Goal: Information Seeking & Learning: Find specific fact

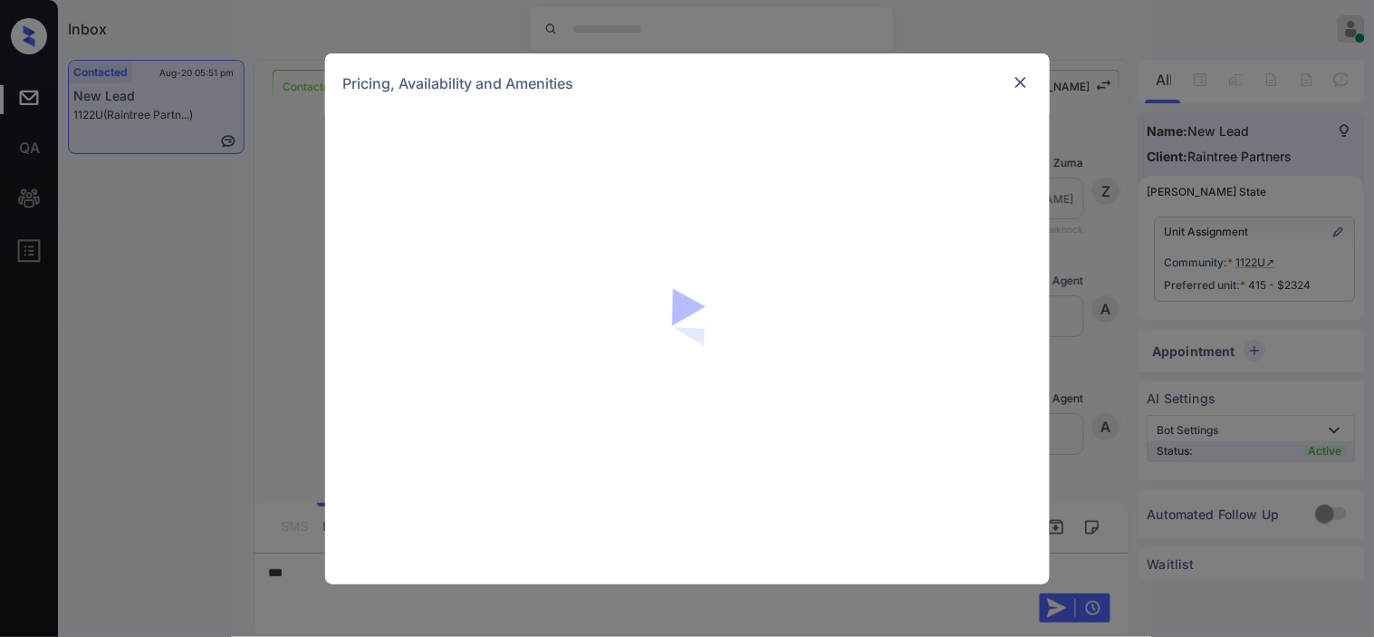
scroll to position [3206, 0]
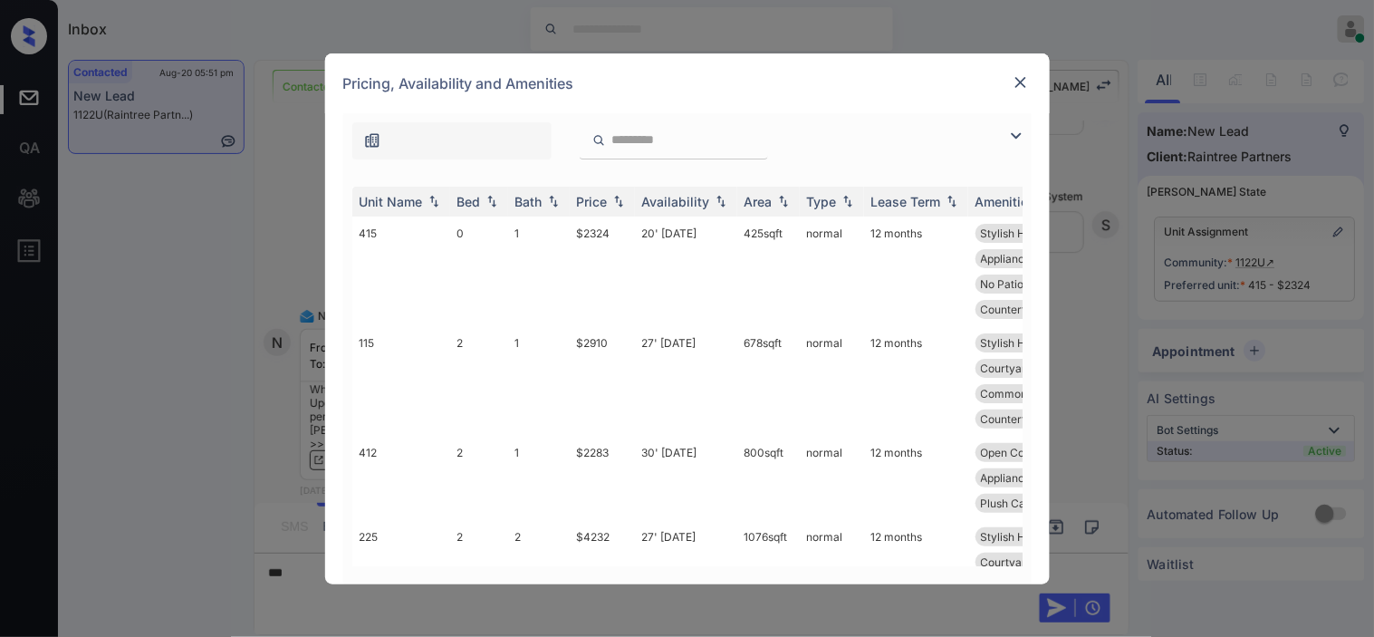
click at [1010, 138] on img at bounding box center [1016, 136] width 22 height 22
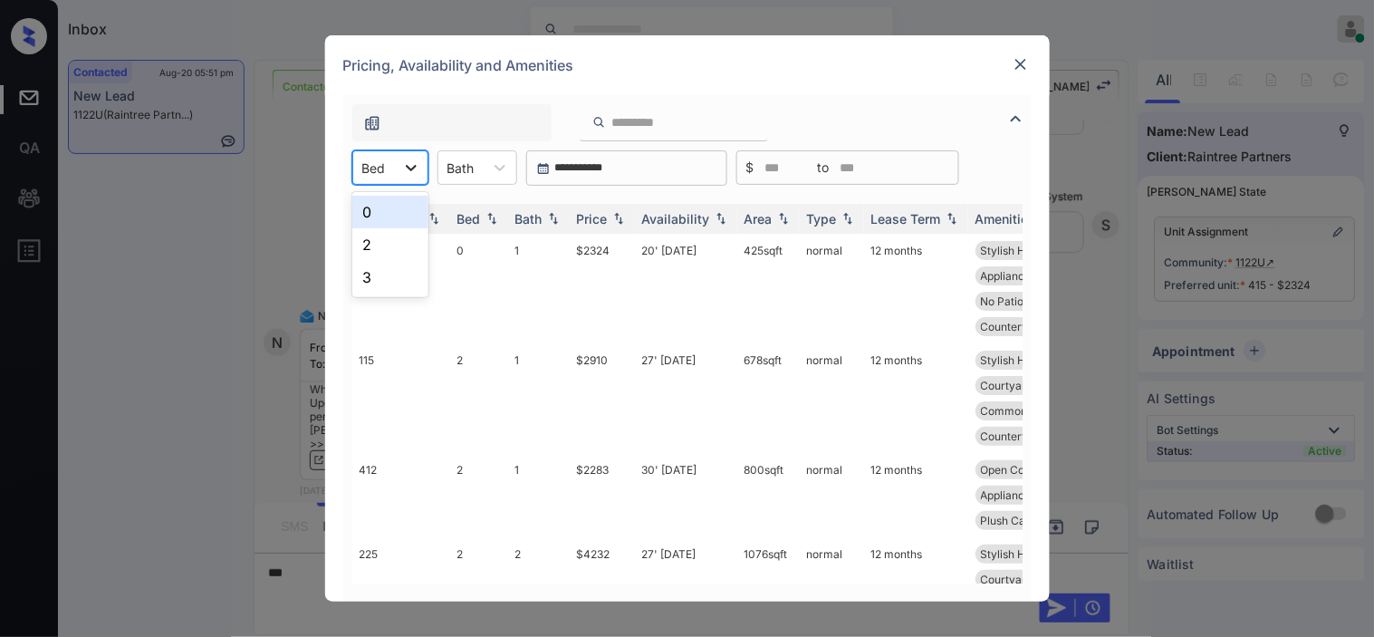
click at [396, 173] on div at bounding box center [411, 167] width 33 height 33
click at [384, 239] on div "2" at bounding box center [390, 244] width 76 height 33
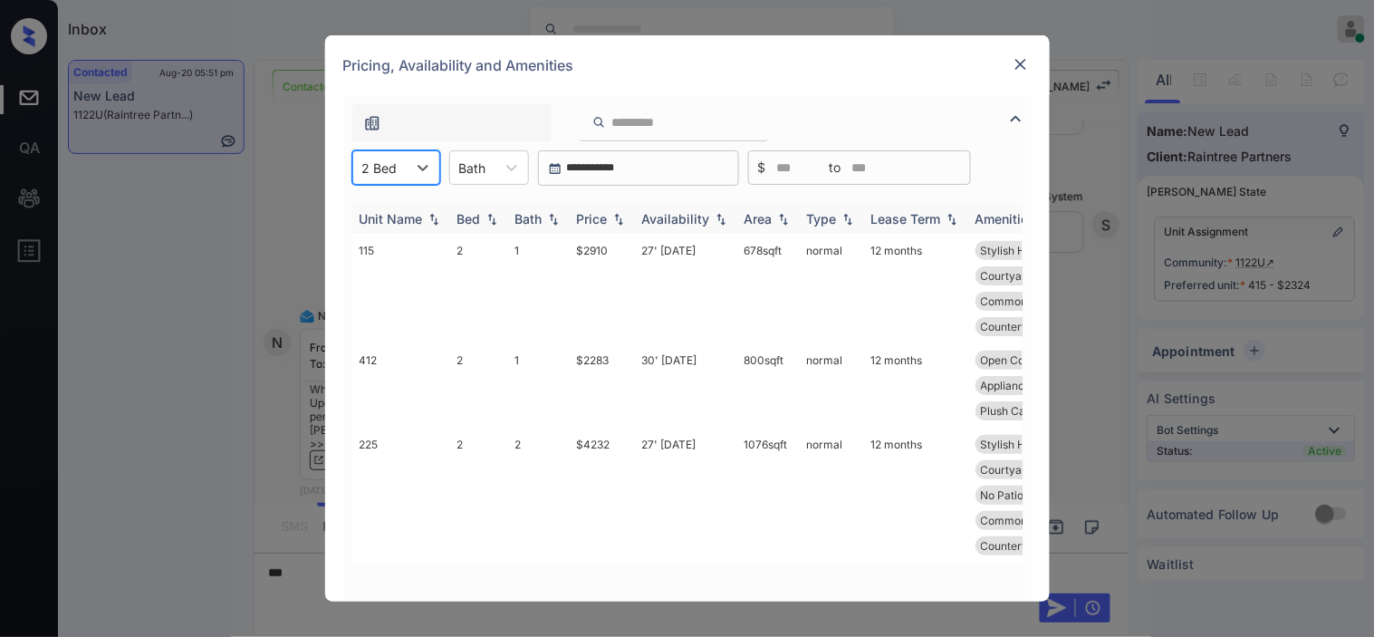
click at [609, 206] on th "Price" at bounding box center [602, 219] width 65 height 30
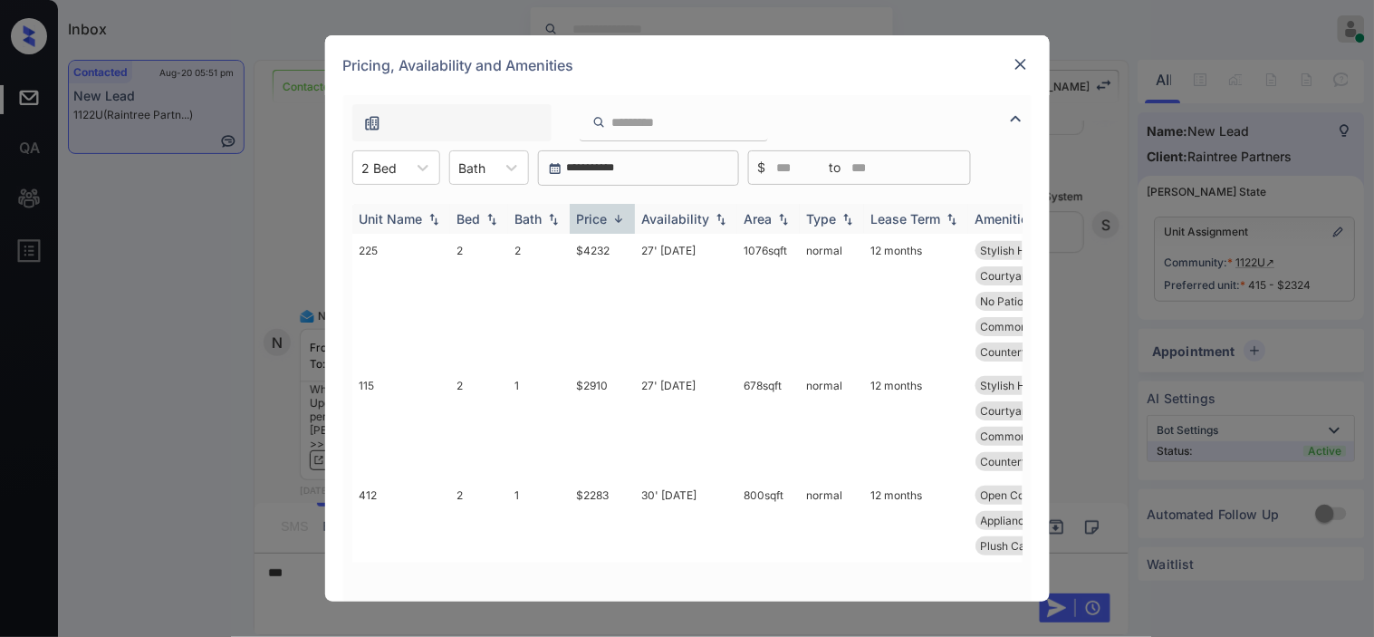
click at [609, 206] on th "Price" at bounding box center [602, 219] width 65 height 30
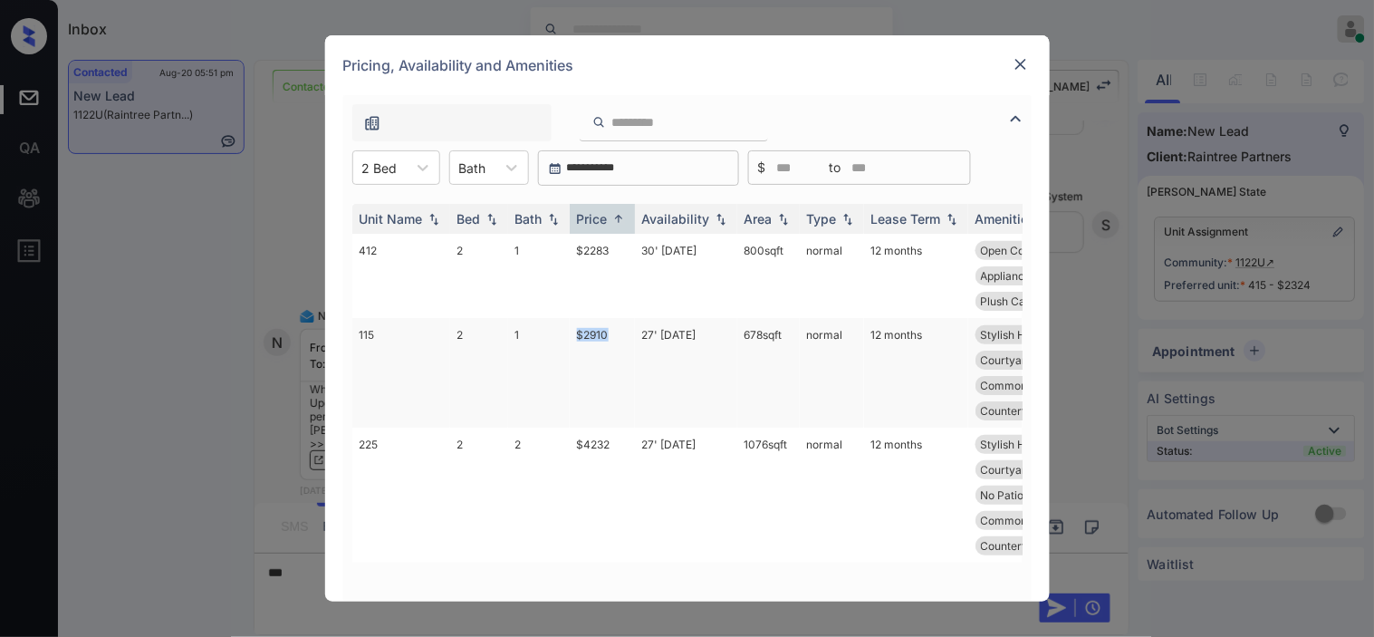
drag, startPoint x: 571, startPoint y: 333, endPoint x: 620, endPoint y: 331, distance: 48.9
click at [620, 331] on td "$2910" at bounding box center [602, 373] width 65 height 110
copy td "$2910"
click at [265, 412] on div "**********" at bounding box center [687, 318] width 1374 height 637
click at [1017, 65] on img at bounding box center [1020, 64] width 18 height 18
